Goal: Transaction & Acquisition: Purchase product/service

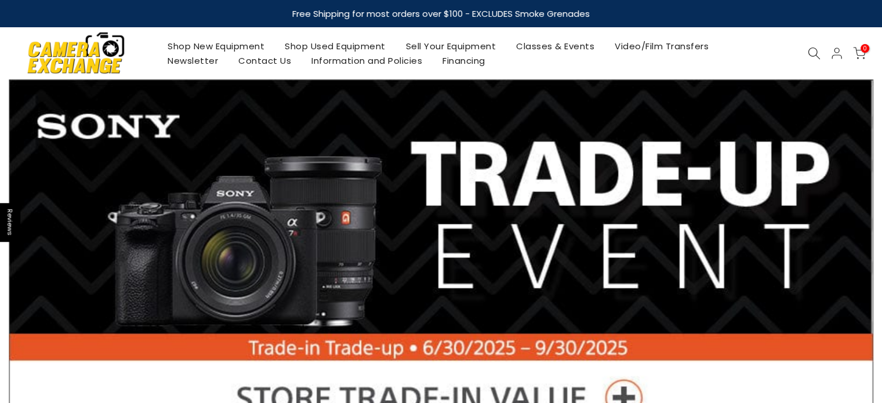
click at [815, 55] on use at bounding box center [814, 54] width 12 height 12
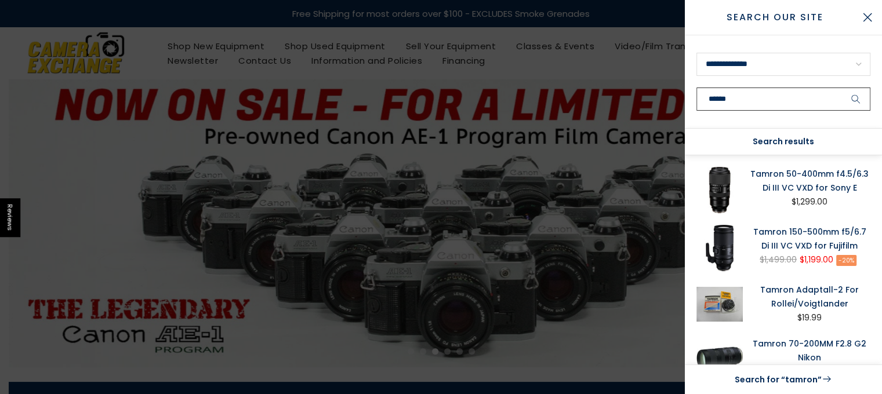
type input "******"
click at [841, 88] on button "submit" at bounding box center [855, 99] width 29 height 23
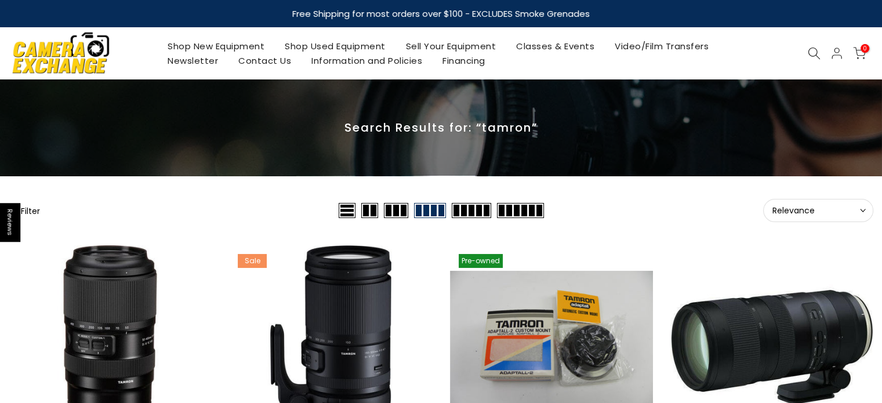
click at [798, 209] on span "Relevance" at bounding box center [818, 210] width 92 height 10
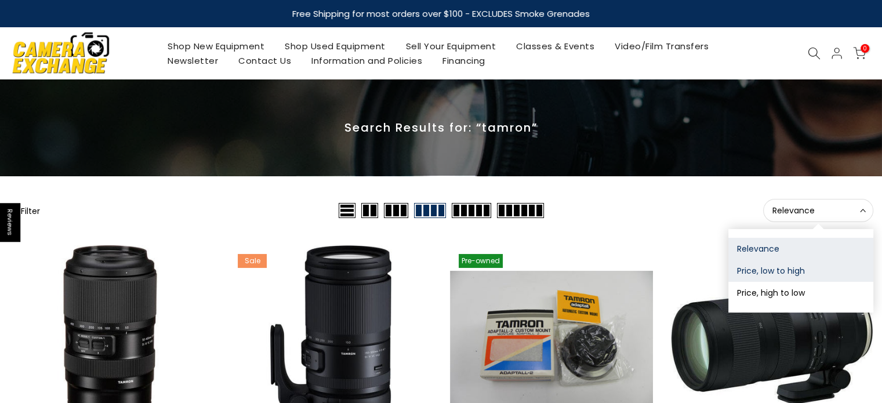
click at [773, 270] on button "Price, low to high" at bounding box center [800, 271] width 145 height 22
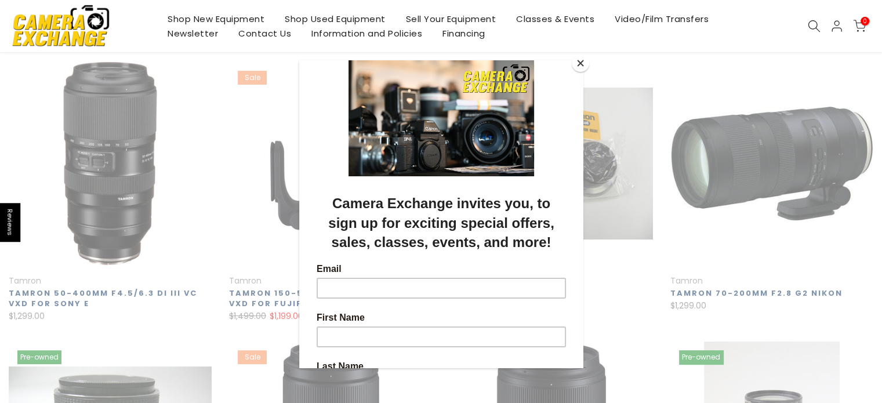
scroll to position [187, 0]
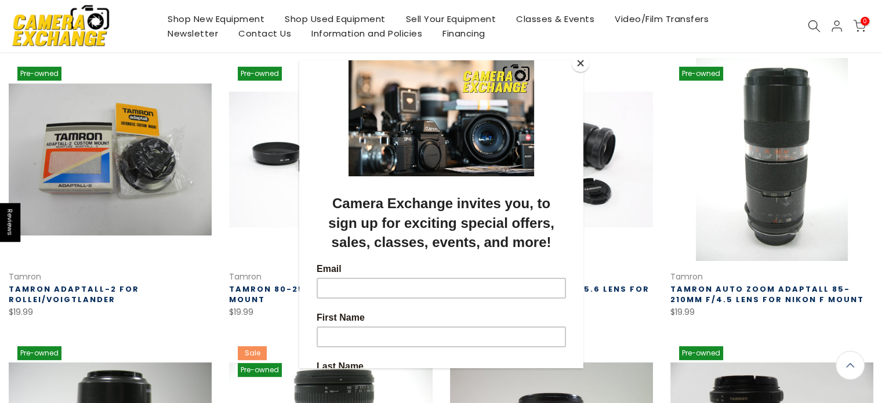
click at [576, 66] on button "Close" at bounding box center [580, 62] width 17 height 17
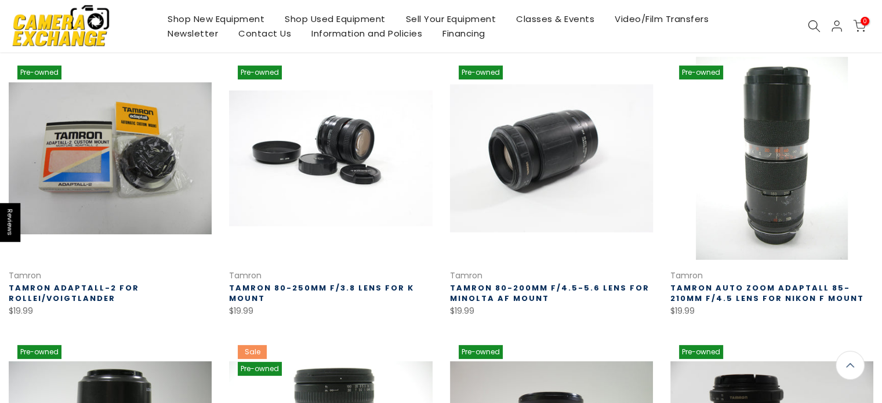
scroll to position [186, 0]
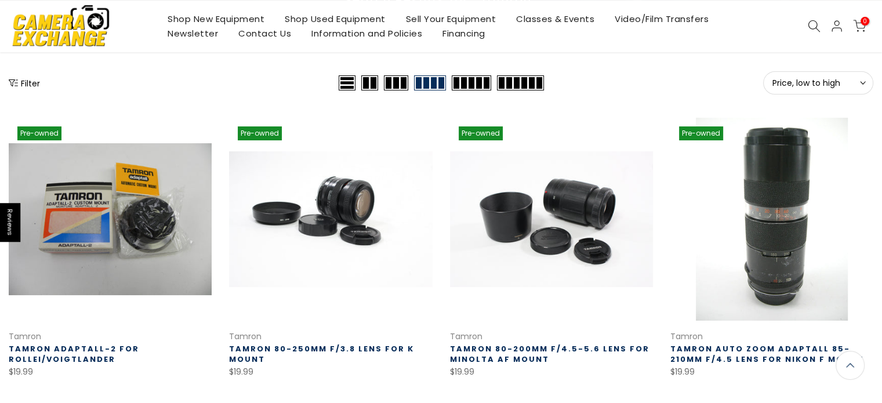
click at [35, 77] on button "Filter" at bounding box center [24, 83] width 31 height 12
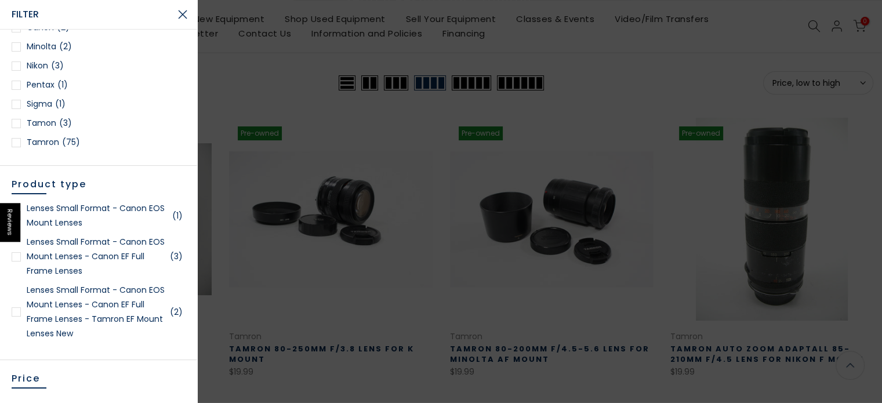
scroll to position [129, 0]
click at [16, 261] on div at bounding box center [16, 256] width 9 height 9
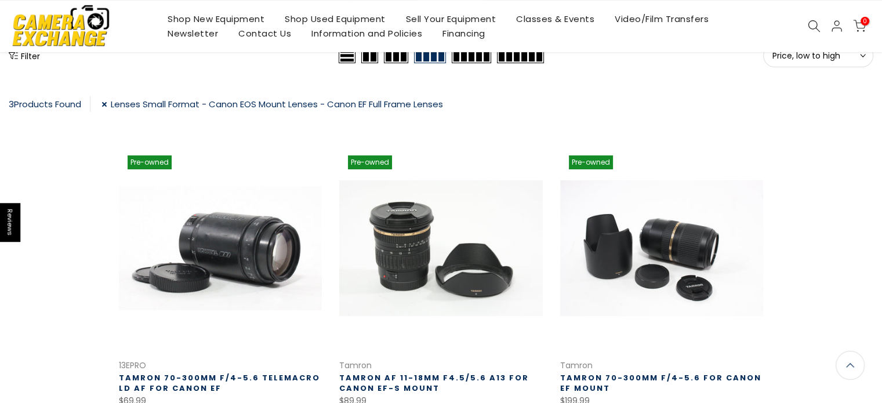
scroll to position [174, 0]
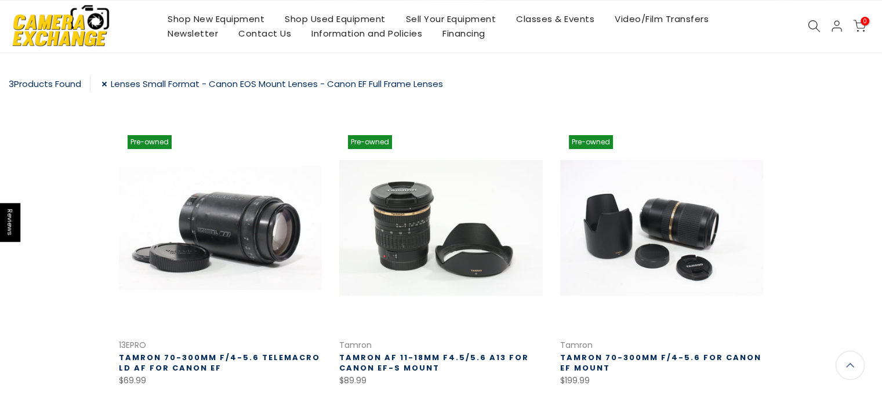
click at [109, 80] on link "Lenses Small Format - Canon EOS Mount Lenses - Canon EF Full Frame Lenses" at bounding box center [271, 84] width 341 height 16
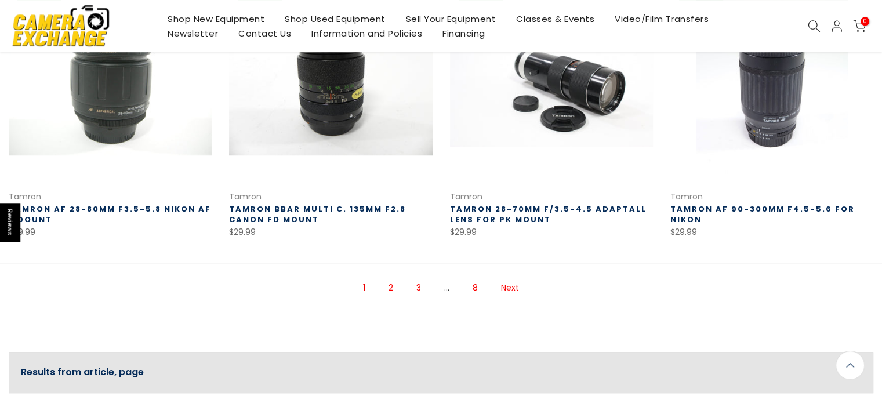
scroll to position [823, 0]
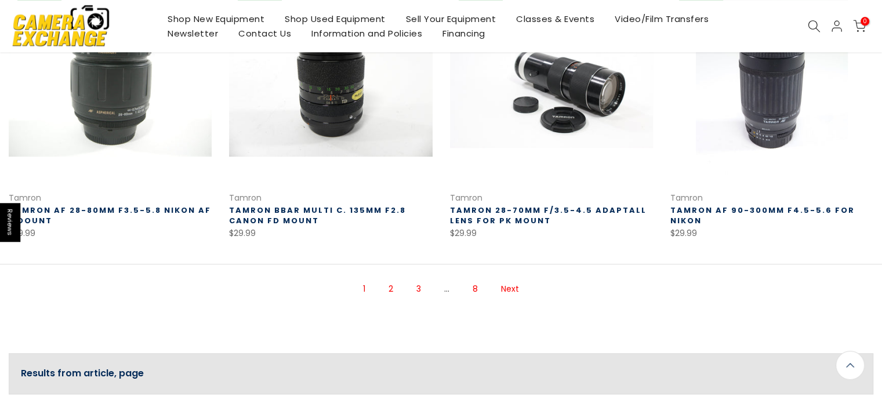
click at [392, 289] on link "2" at bounding box center [391, 289] width 16 height 20
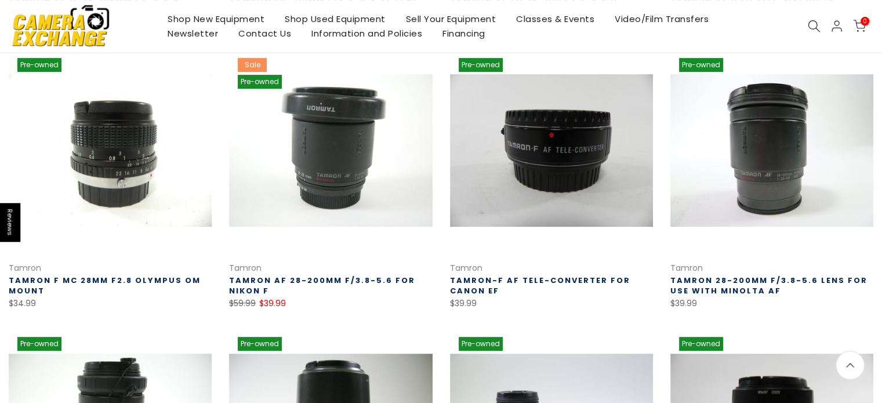
scroll to position [477, 0]
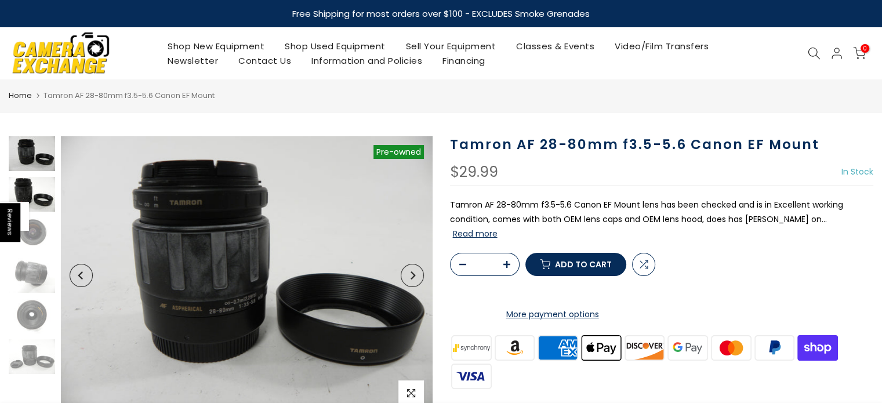
click at [37, 203] on img at bounding box center [32, 194] width 46 height 35
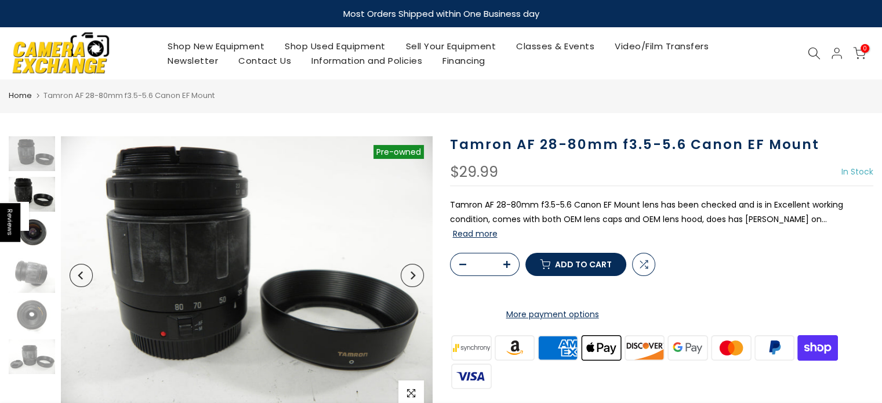
click at [33, 234] on img at bounding box center [32, 234] width 46 height 35
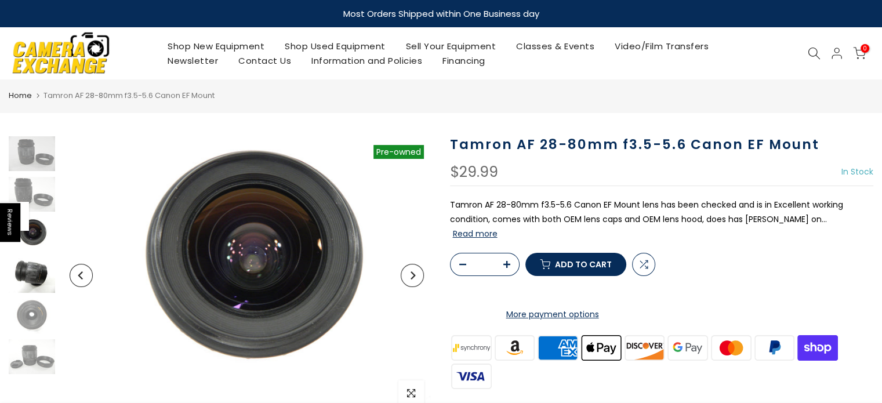
click at [27, 261] on img at bounding box center [32, 275] width 46 height 35
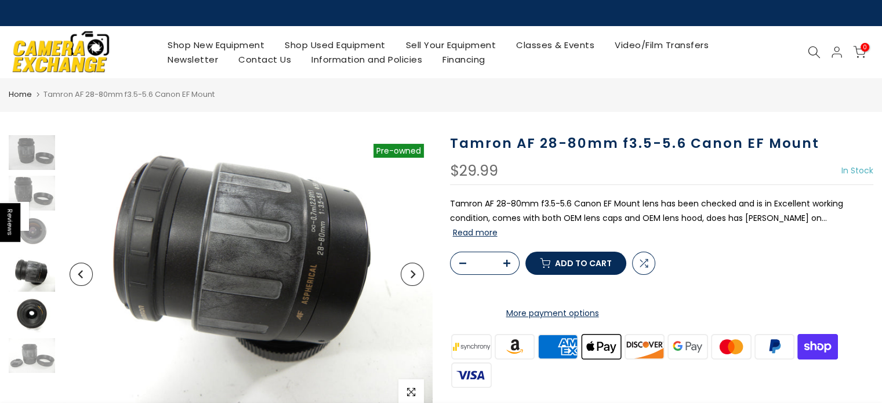
click at [23, 308] on img at bounding box center [32, 314] width 46 height 35
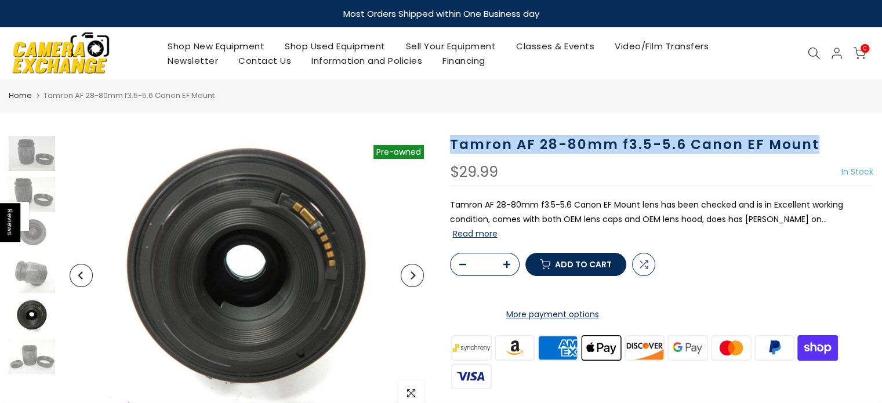
drag, startPoint x: 452, startPoint y: 142, endPoint x: 830, endPoint y: 150, distance: 377.5
click at [830, 150] on h1 "Tamron AF 28-80mm f3.5-5.6 Canon EF Mount" at bounding box center [662, 144] width 424 height 17
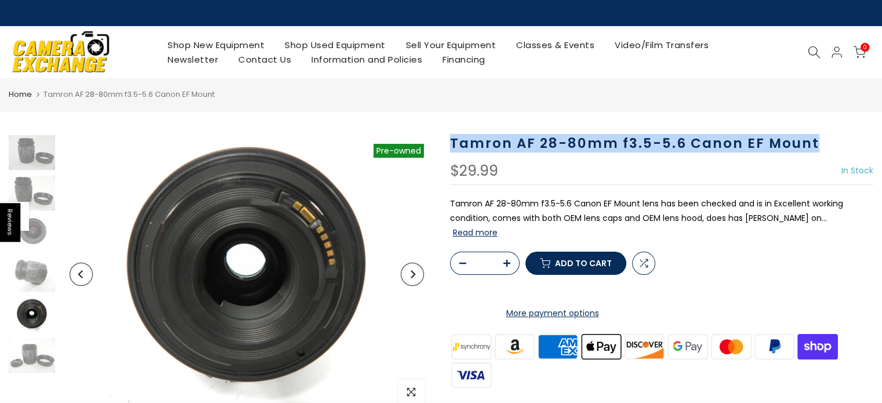
copy h1 "Tamron AF 28-80mm f3.5-5.6 Canon EF Mount"
